Goal: Information Seeking & Learning: Learn about a topic

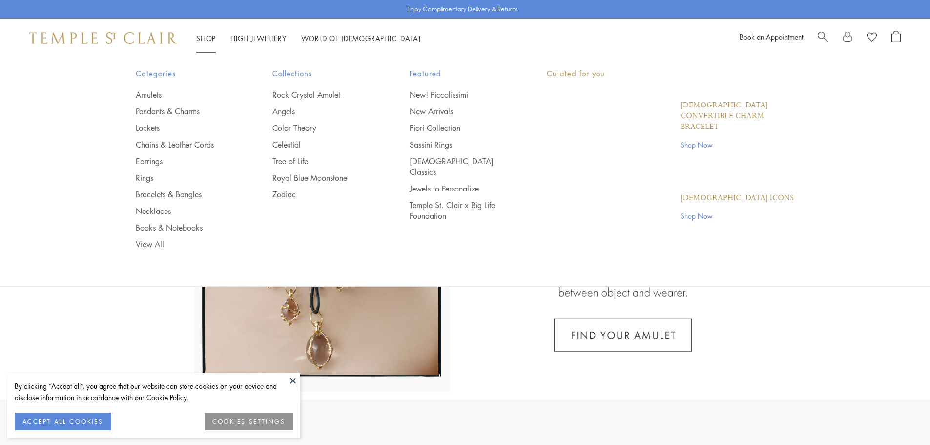
click at [212, 34] on link "Shop Shop" at bounding box center [206, 38] width 20 height 10
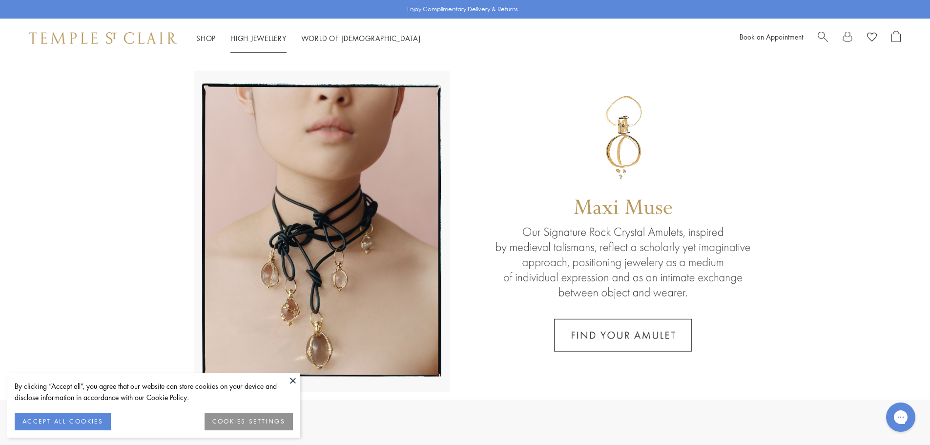
click at [258, 35] on link "High Jewellery High Jewellery" at bounding box center [258, 38] width 56 height 10
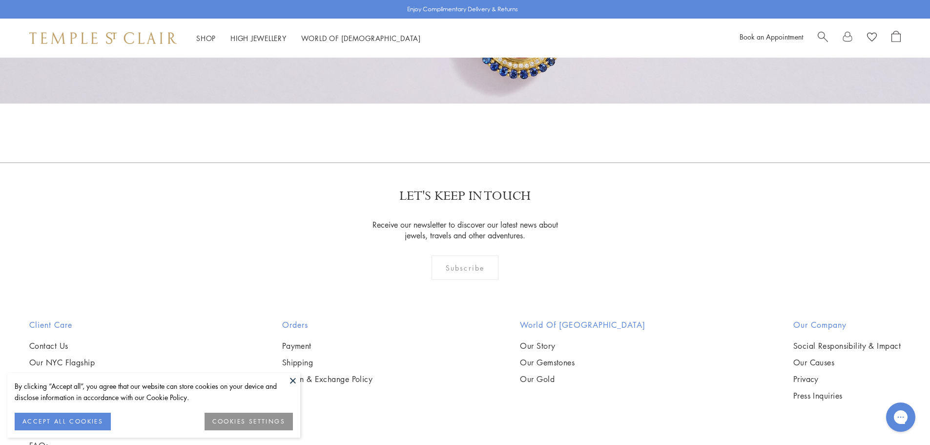
scroll to position [1070, 0]
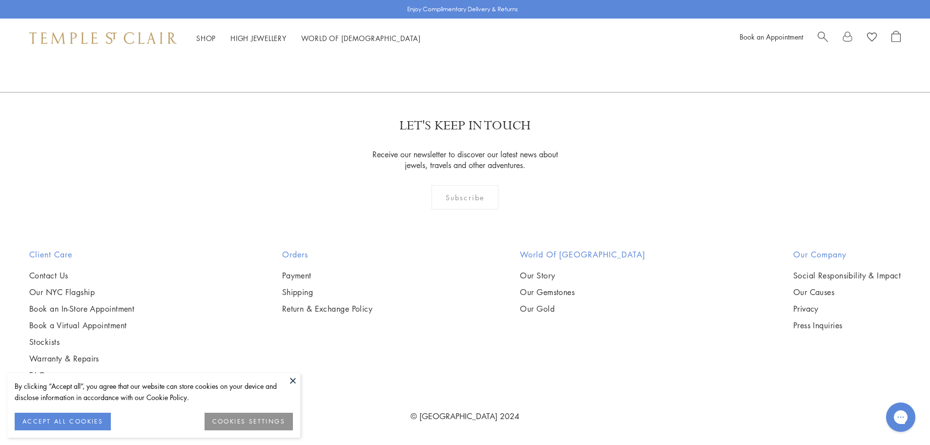
click at [293, 381] on button at bounding box center [293, 380] width 15 height 15
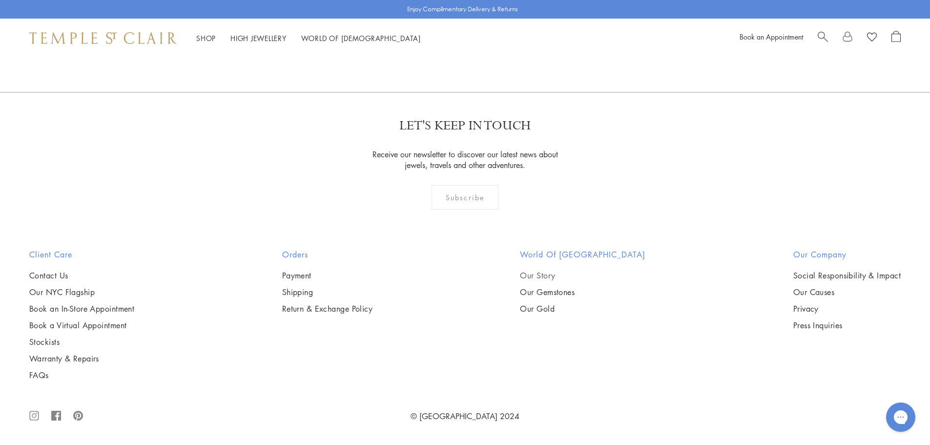
click at [553, 273] on link "Our Story" at bounding box center [582, 275] width 125 height 11
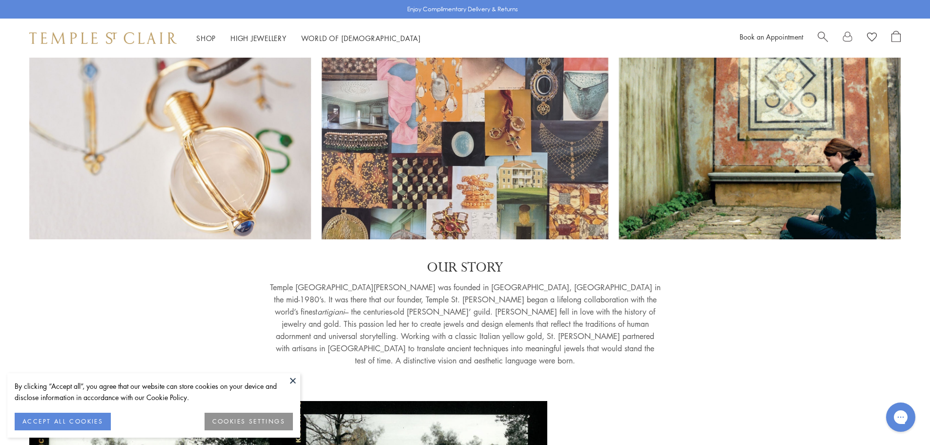
scroll to position [244, 0]
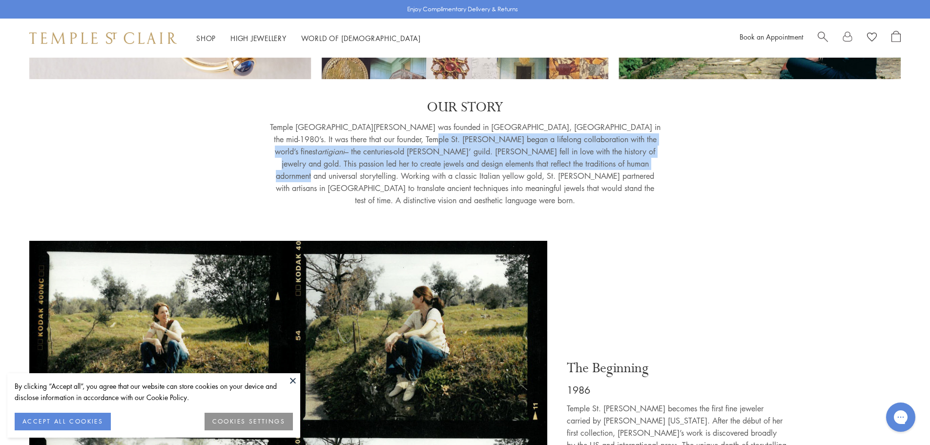
drag, startPoint x: 395, startPoint y: 132, endPoint x: 417, endPoint y: 161, distance: 35.8
click at [417, 161] on p "Temple St. Clair was founded in Florence, Italy in the mid-1980’s. It was there…" at bounding box center [465, 163] width 391 height 85
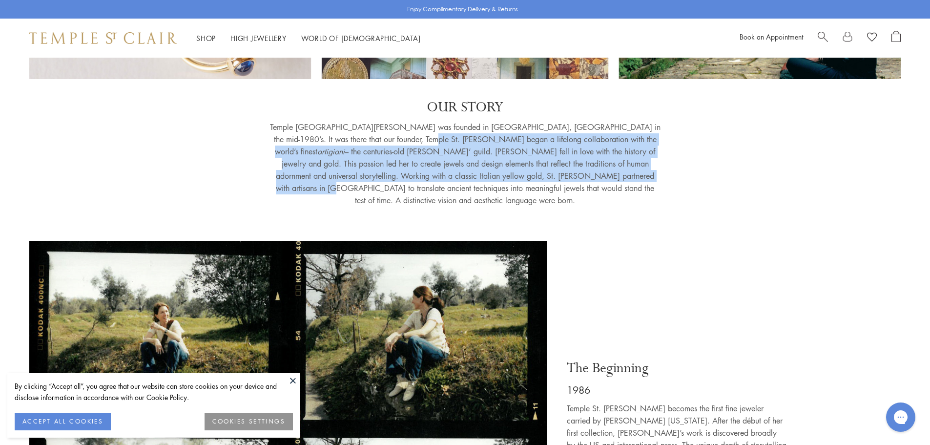
click at [417, 161] on p "Temple St. Clair was founded in Florence, Italy in the mid-1980’s. It was there…" at bounding box center [465, 163] width 391 height 85
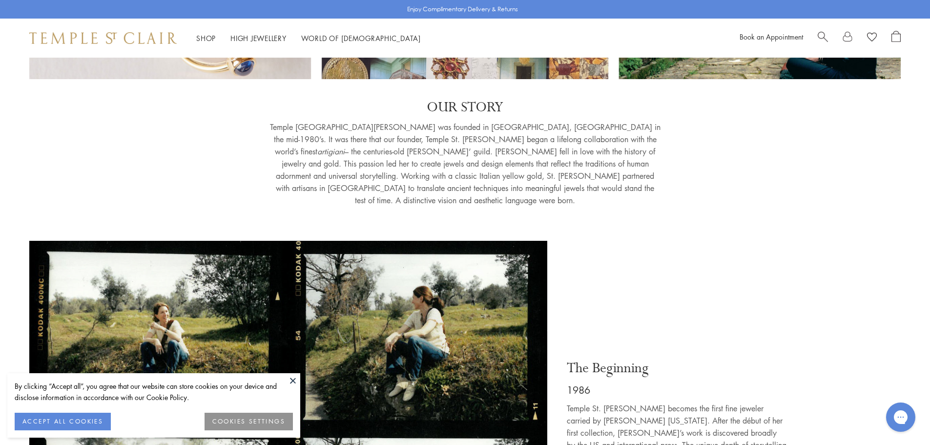
click at [507, 130] on p "Temple St. Clair was founded in Florence, Italy in the mid-1980’s. It was there…" at bounding box center [465, 163] width 391 height 85
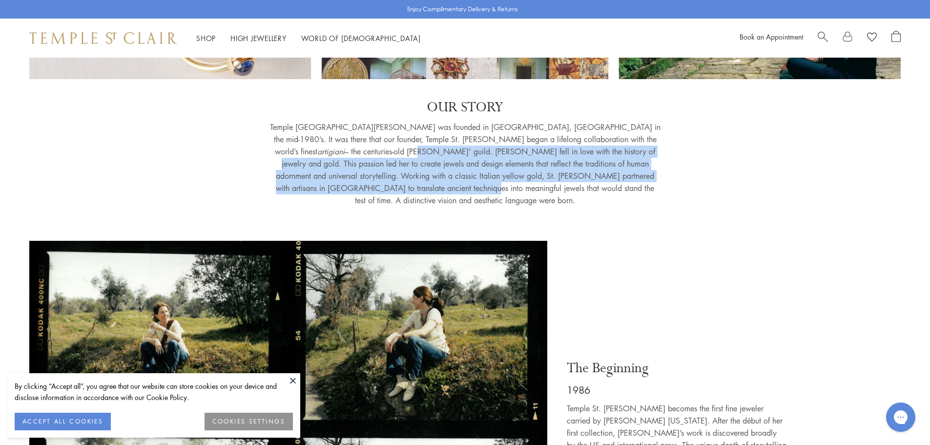
click at [568, 166] on p "Temple St. Clair was founded in Florence, Italy in the mid-1980’s. It was there…" at bounding box center [465, 163] width 391 height 85
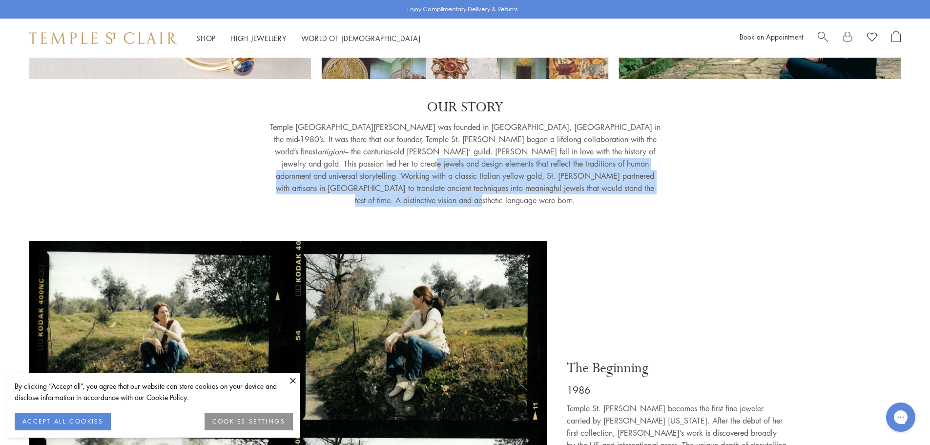
click at [542, 177] on p "Temple St. Clair was founded in Florence, Italy in the mid-1980’s. It was there…" at bounding box center [465, 163] width 391 height 85
drag, startPoint x: 539, startPoint y: 178, endPoint x: 452, endPoint y: 174, distance: 86.5
click at [538, 178] on p "Temple St. Clair was founded in Florence, Italy in the mid-1980’s. It was there…" at bounding box center [465, 163] width 391 height 85
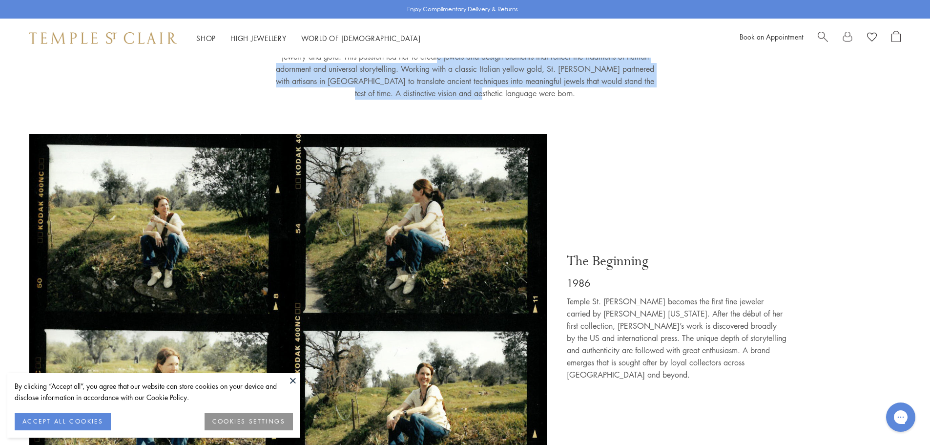
scroll to position [488, 0]
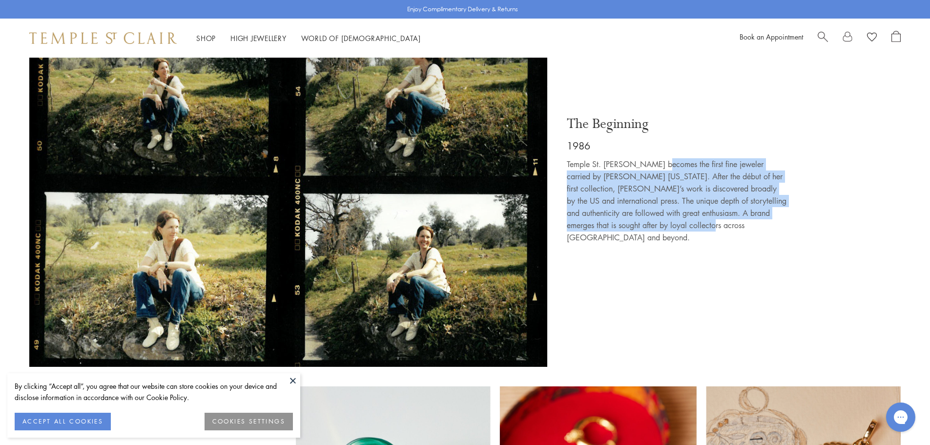
drag, startPoint x: 666, startPoint y: 144, endPoint x: 721, endPoint y: 195, distance: 75.3
click at [721, 195] on p "Temple St. Clair becomes the first fine jeweler carried by Barneys New York. Af…" at bounding box center [677, 200] width 220 height 85
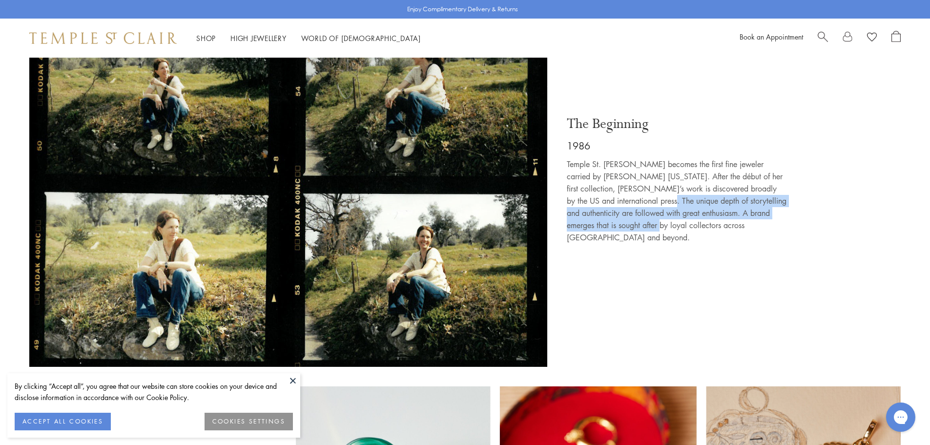
drag, startPoint x: 661, startPoint y: 174, endPoint x: 659, endPoint y: 197, distance: 23.0
click at [659, 197] on p "Temple St. Clair becomes the first fine jeweler carried by Barneys New York. Af…" at bounding box center [677, 200] width 220 height 85
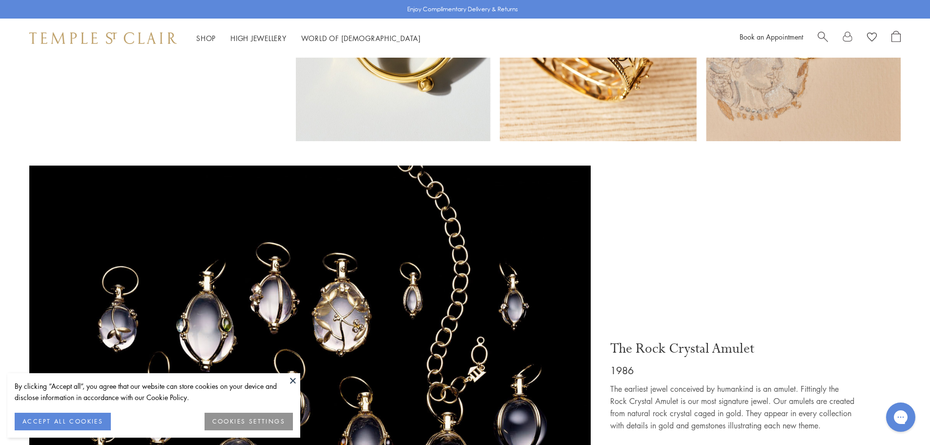
scroll to position [1221, 0]
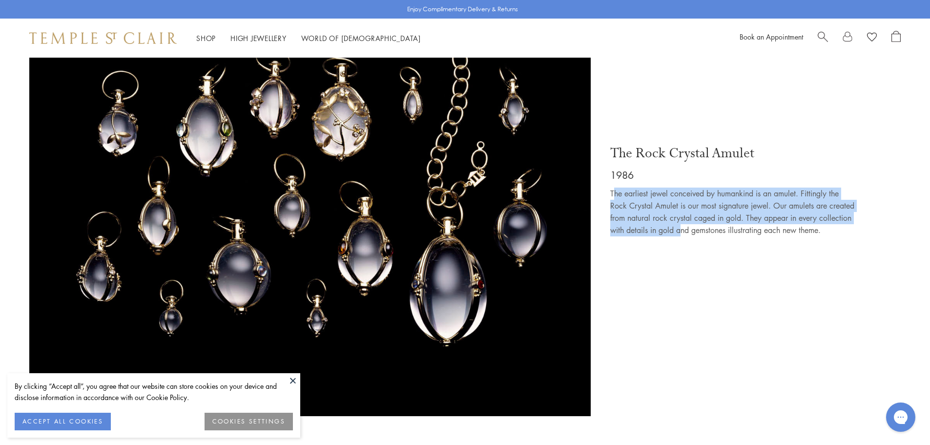
drag, startPoint x: 620, startPoint y: 162, endPoint x: 716, endPoint y: 194, distance: 102.1
click at [716, 194] on p "The earliest jewel conceived by humankind is an amulet. Fittingly the Rock Crys…" at bounding box center [732, 211] width 244 height 49
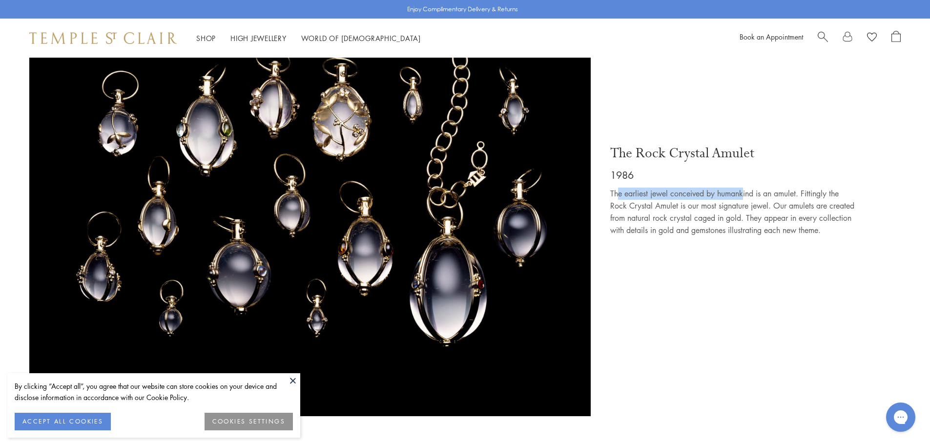
drag, startPoint x: 645, startPoint y: 162, endPoint x: 752, endPoint y: 162, distance: 106.9
click at [751, 187] on p "The earliest jewel conceived by humankind is an amulet. Fittingly the Rock Crys…" at bounding box center [732, 211] width 244 height 49
click at [752, 187] on p "The earliest jewel conceived by humankind is an amulet. Fittingly the Rock Crys…" at bounding box center [732, 211] width 244 height 49
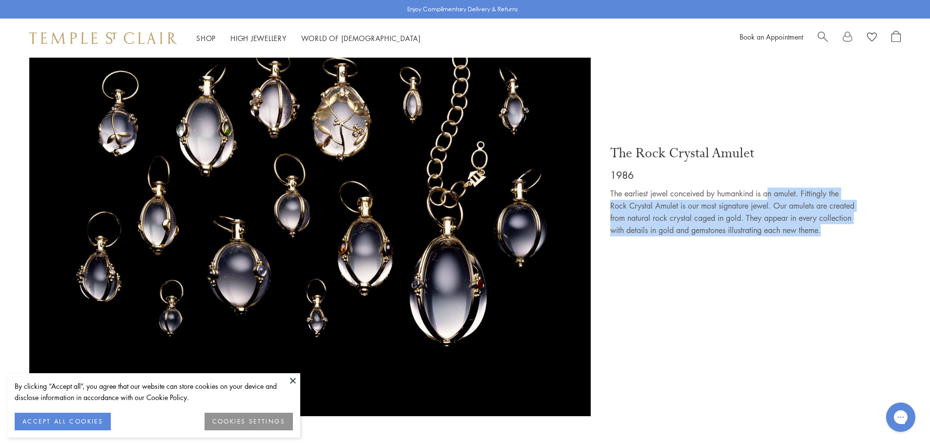
drag, startPoint x: 771, startPoint y: 162, endPoint x: 769, endPoint y: 203, distance: 40.6
click at [770, 202] on p "The earliest jewel conceived by humankind is an amulet. Fittingly the Rock Crys…" at bounding box center [732, 211] width 244 height 49
click at [768, 203] on p "The earliest jewel conceived by humankind is an amulet. Fittingly the Rock Crys…" at bounding box center [732, 211] width 244 height 49
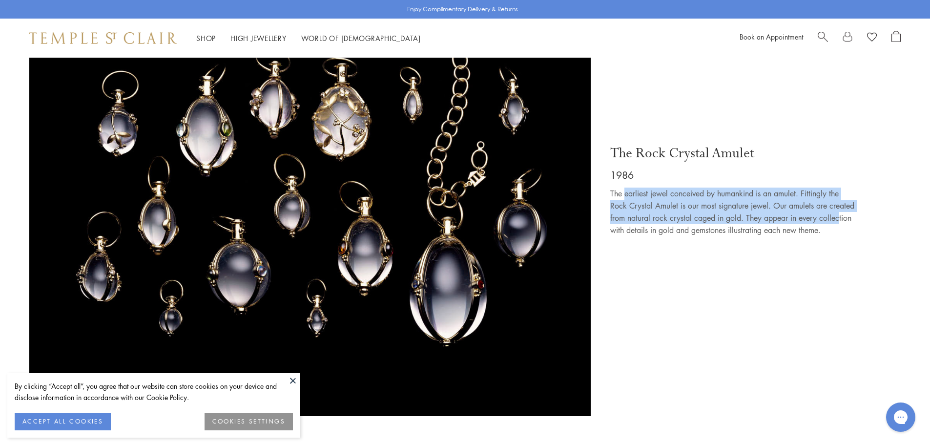
drag, startPoint x: 624, startPoint y: 162, endPoint x: 628, endPoint y: 192, distance: 30.0
click at [628, 192] on p "The earliest jewel conceived by humankind is an amulet. Fittingly the Rock Crys…" at bounding box center [732, 211] width 244 height 49
drag, startPoint x: 686, startPoint y: 164, endPoint x: 692, endPoint y: 198, distance: 34.1
click at [692, 198] on p "The earliest jewel conceived by humankind is an amulet. Fittingly the Rock Crys…" at bounding box center [732, 211] width 244 height 49
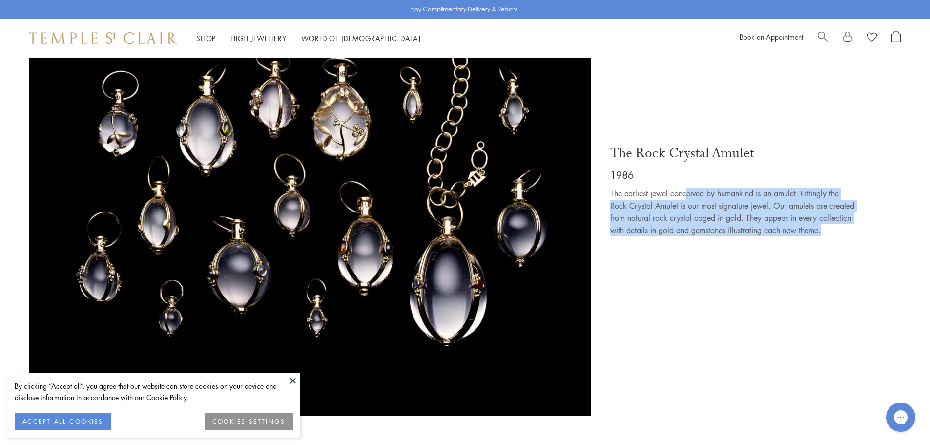
click at [690, 198] on p "The earliest jewel conceived by humankind is an amulet. Fittingly the Rock Crys…" at bounding box center [732, 211] width 244 height 49
click at [640, 187] on p "The earliest jewel conceived by humankind is an amulet. Fittingly the Rock Crys…" at bounding box center [732, 211] width 244 height 49
click at [606, 178] on div "The Rock Crystal Amulet 1986 The earliest jewel conceived by humankind is an am…" at bounding box center [751, 193] width 300 height 446
drag, startPoint x: 662, startPoint y: 165, endPoint x: 668, endPoint y: 203, distance: 38.7
click at [668, 203] on p "The earliest jewel conceived by humankind is an amulet. Fittingly the Rock Crys…" at bounding box center [732, 211] width 244 height 49
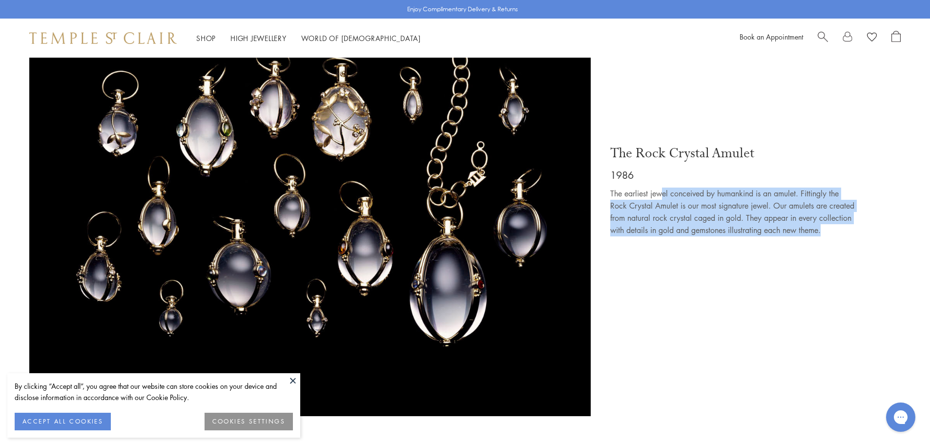
click at [668, 203] on p "The earliest jewel conceived by humankind is an amulet. Fittingly the Rock Crys…" at bounding box center [732, 211] width 244 height 49
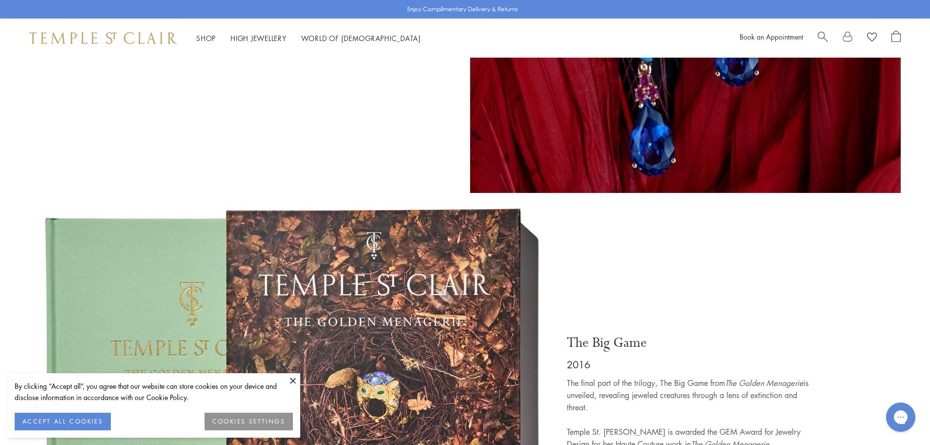
scroll to position [4931, 0]
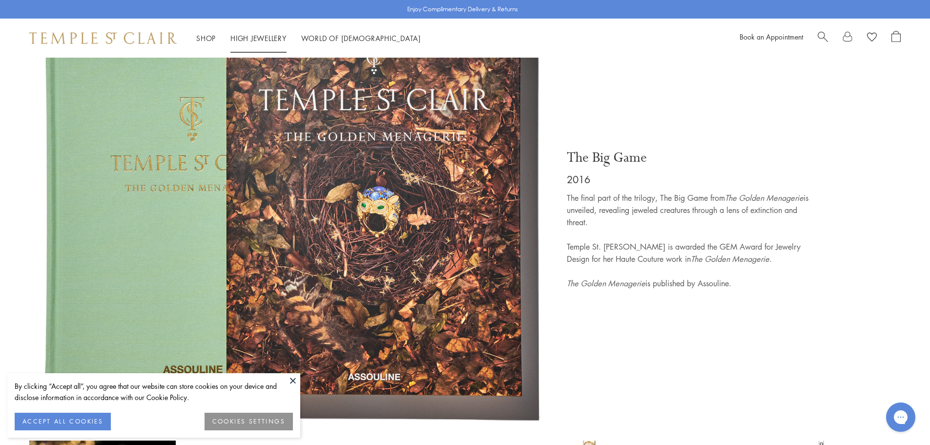
click at [270, 35] on link "High Jewellery High Jewellery" at bounding box center [258, 38] width 56 height 10
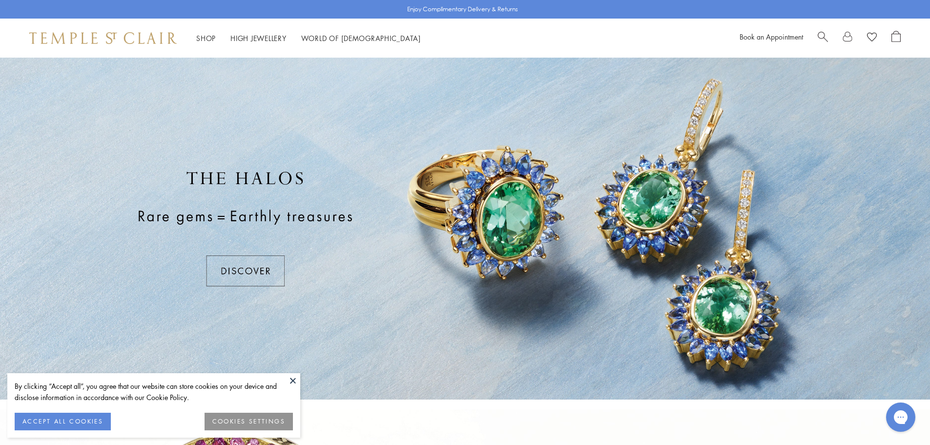
click at [207, 35] on link "Shop Shop" at bounding box center [206, 38] width 20 height 10
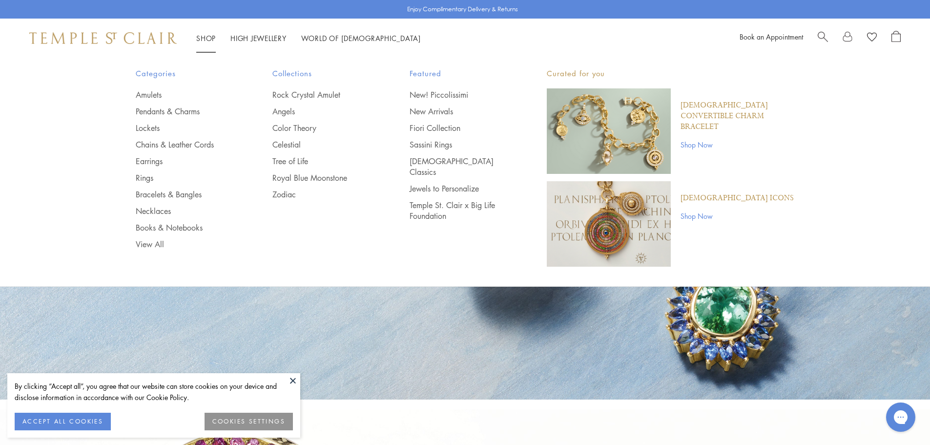
click at [599, 119] on img "Main navigation" at bounding box center [609, 130] width 124 height 85
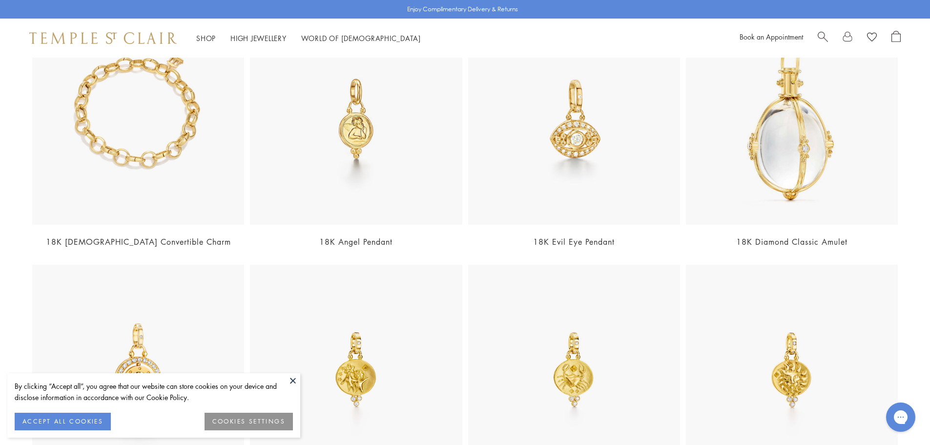
scroll to position [342, 0]
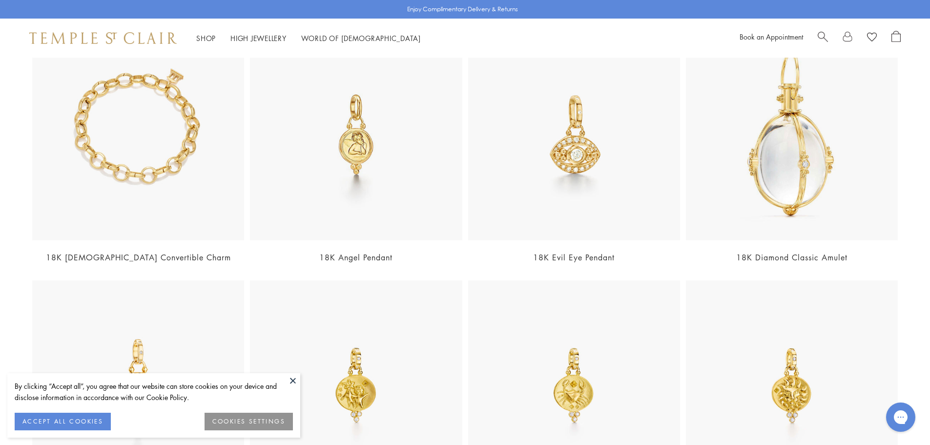
click at [171, 160] on img at bounding box center [138, 134] width 212 height 212
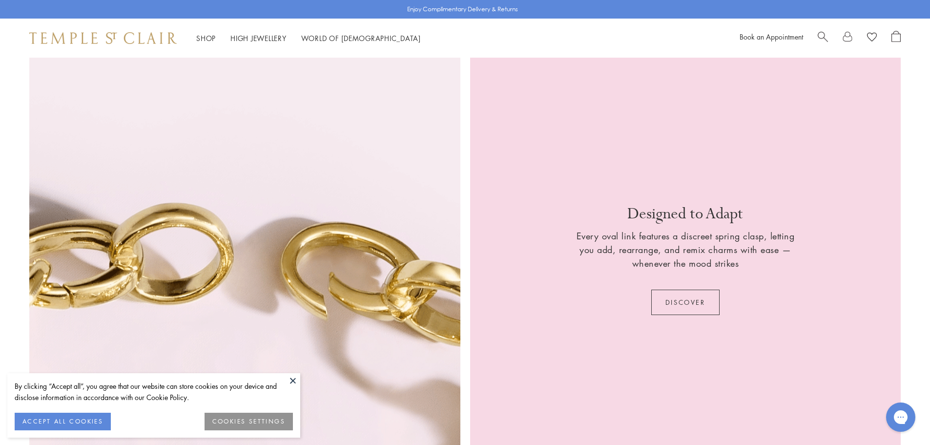
scroll to position [1855, 0]
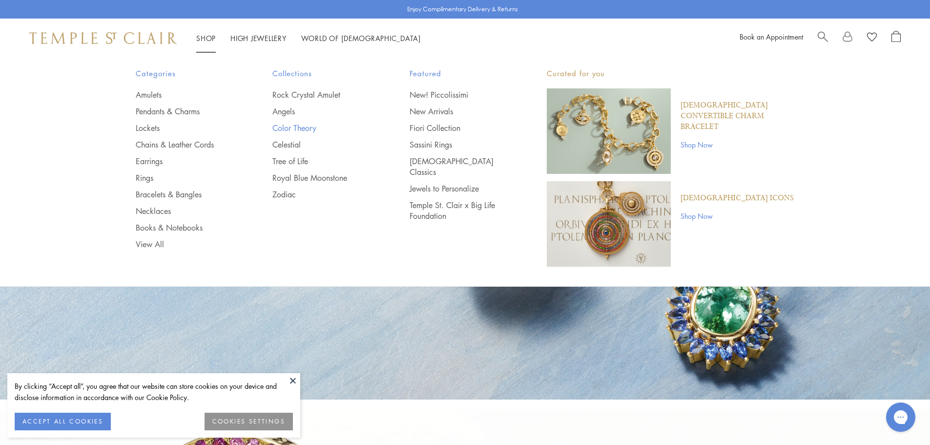
click at [285, 126] on link "Color Theory" at bounding box center [321, 128] width 98 height 11
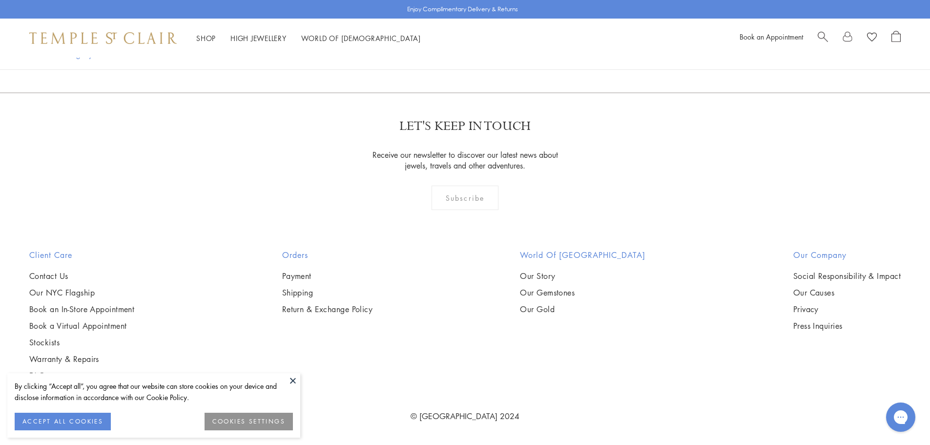
scroll to position [6396, 0]
click at [461, 53] on link "2" at bounding box center [466, 39] width 32 height 27
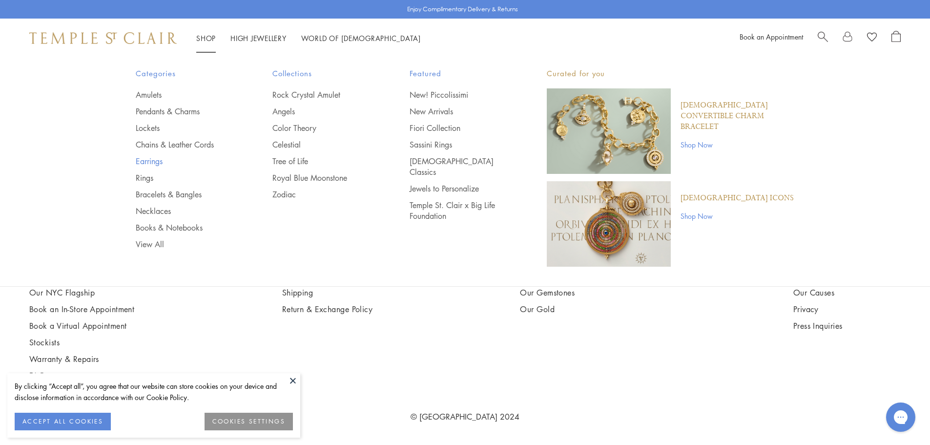
click at [147, 164] on link "Earrings" at bounding box center [185, 161] width 98 height 11
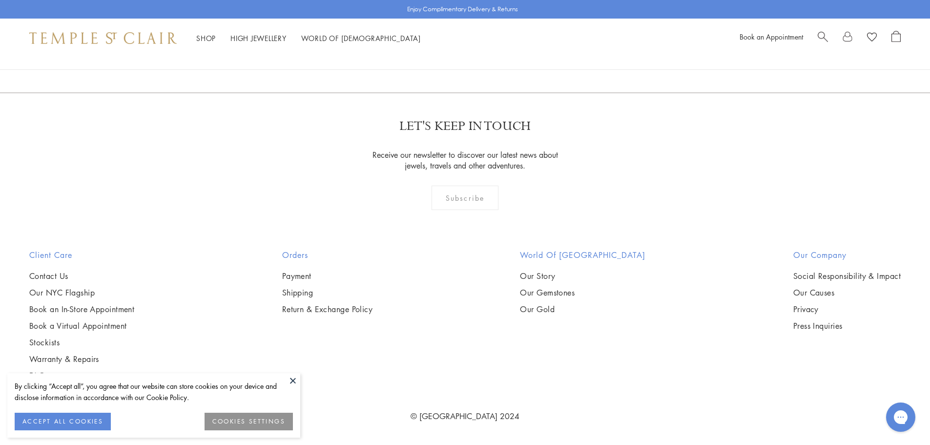
scroll to position [6054, 0]
